Goal: Task Accomplishment & Management: Use online tool/utility

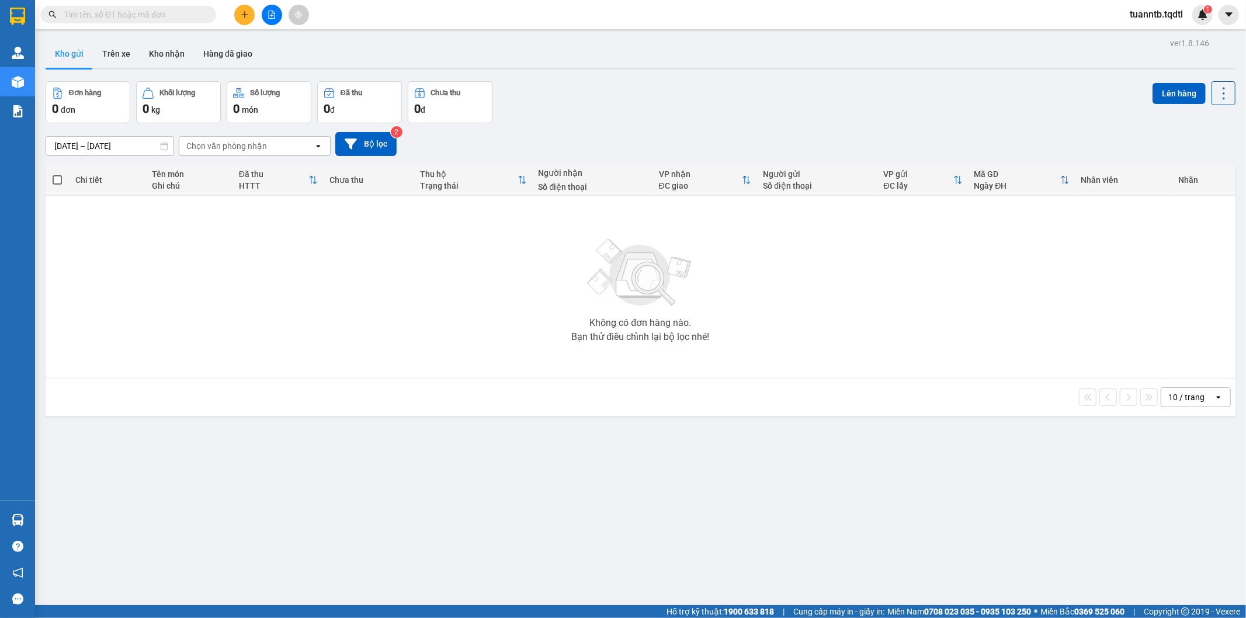
click at [268, 18] on icon "file-add" at bounding box center [272, 15] width 8 height 8
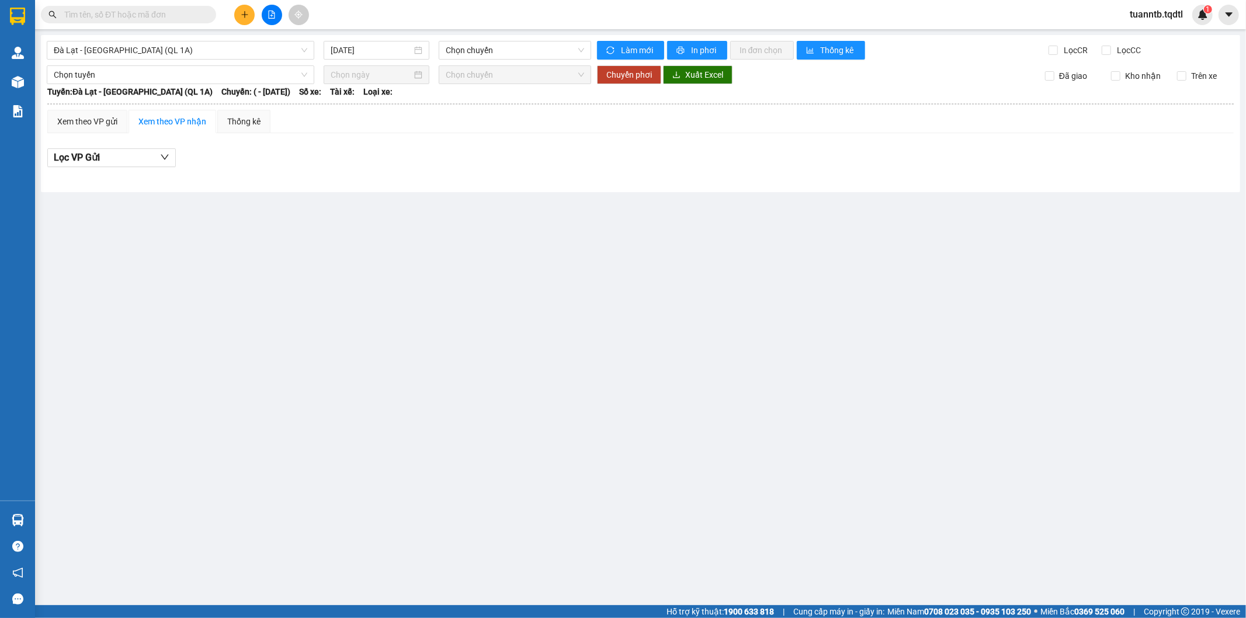
click at [235, 42] on span "Đà Lạt - [GEOGRAPHIC_DATA] (QL 1A)" at bounding box center [181, 50] width 254 height 18
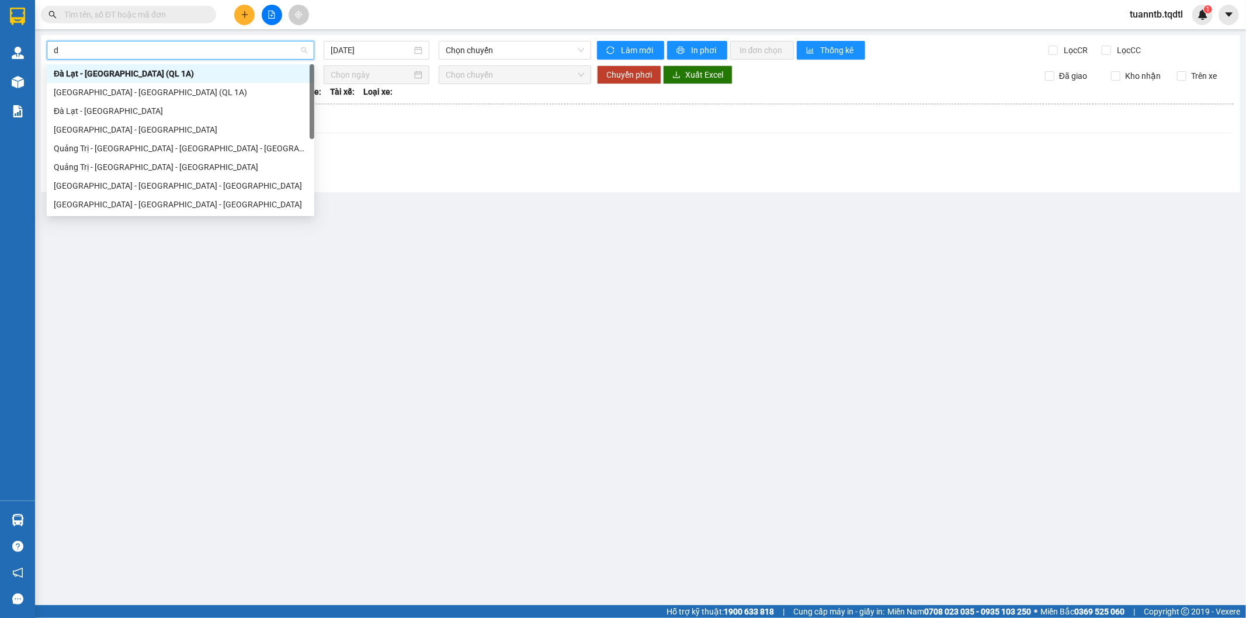
type input "da"
click at [96, 117] on div "Đà Lạt - [GEOGRAPHIC_DATA]" at bounding box center [181, 111] width 254 height 13
type input "[DATE]"
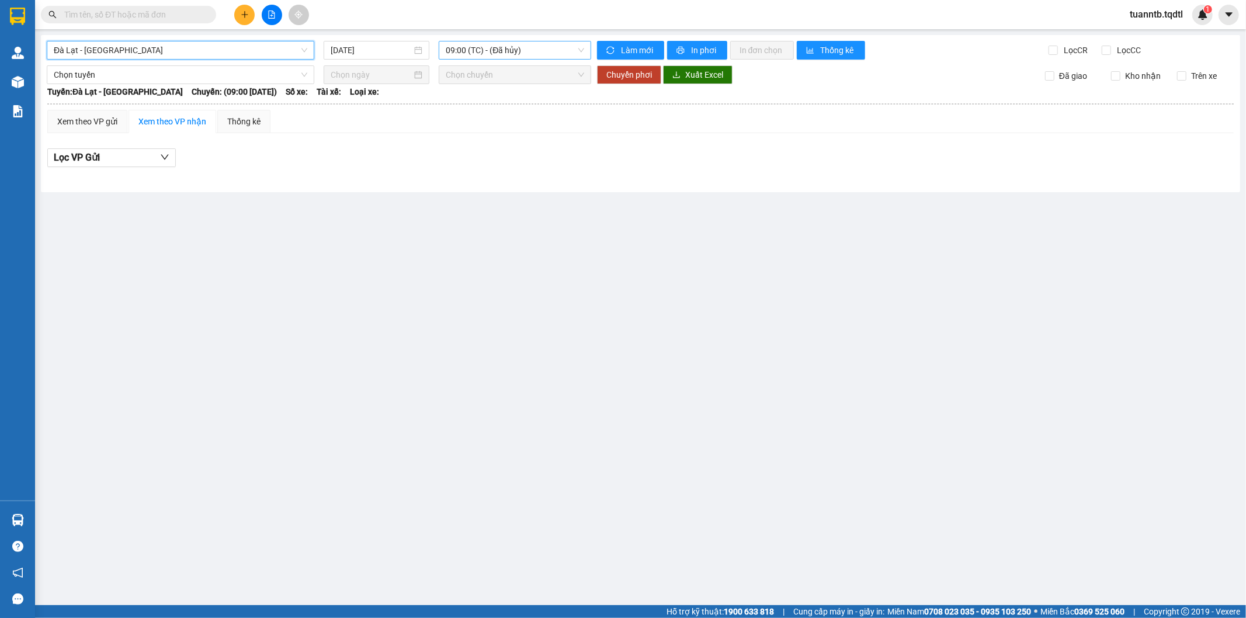
click at [470, 49] on span "09:00 (TC) - (Đã hủy)" at bounding box center [515, 50] width 138 height 18
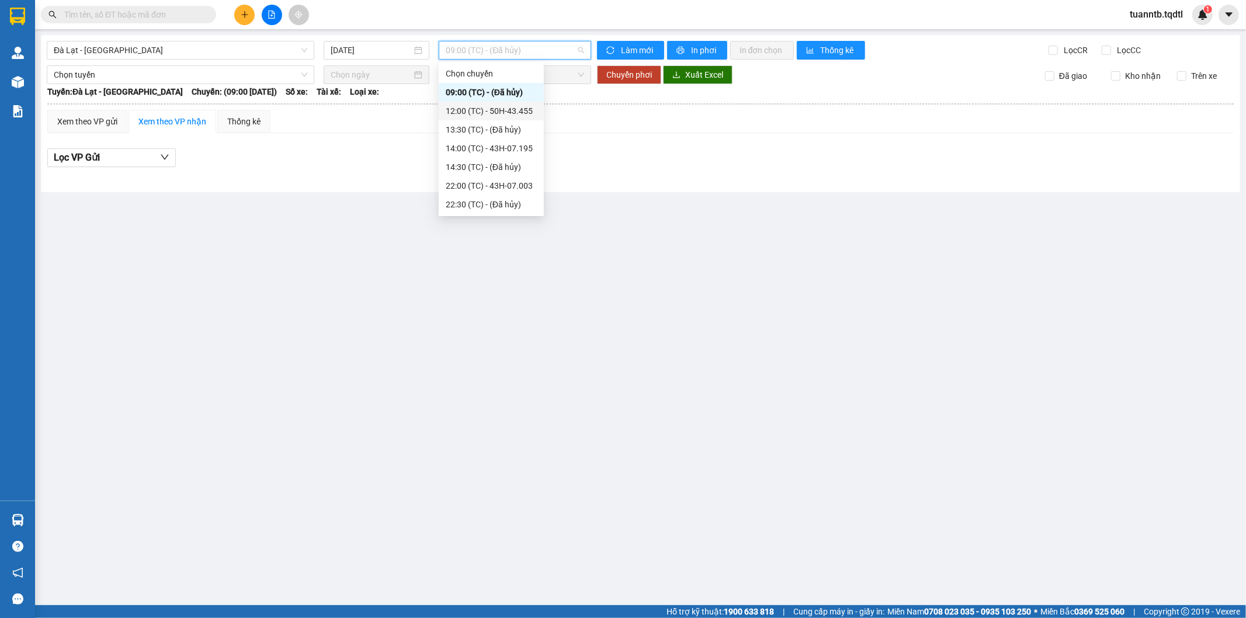
click at [509, 107] on div "12:00 (TC) - 50H-43.455" at bounding box center [491, 111] width 91 height 13
